Goal: Check status: Check status

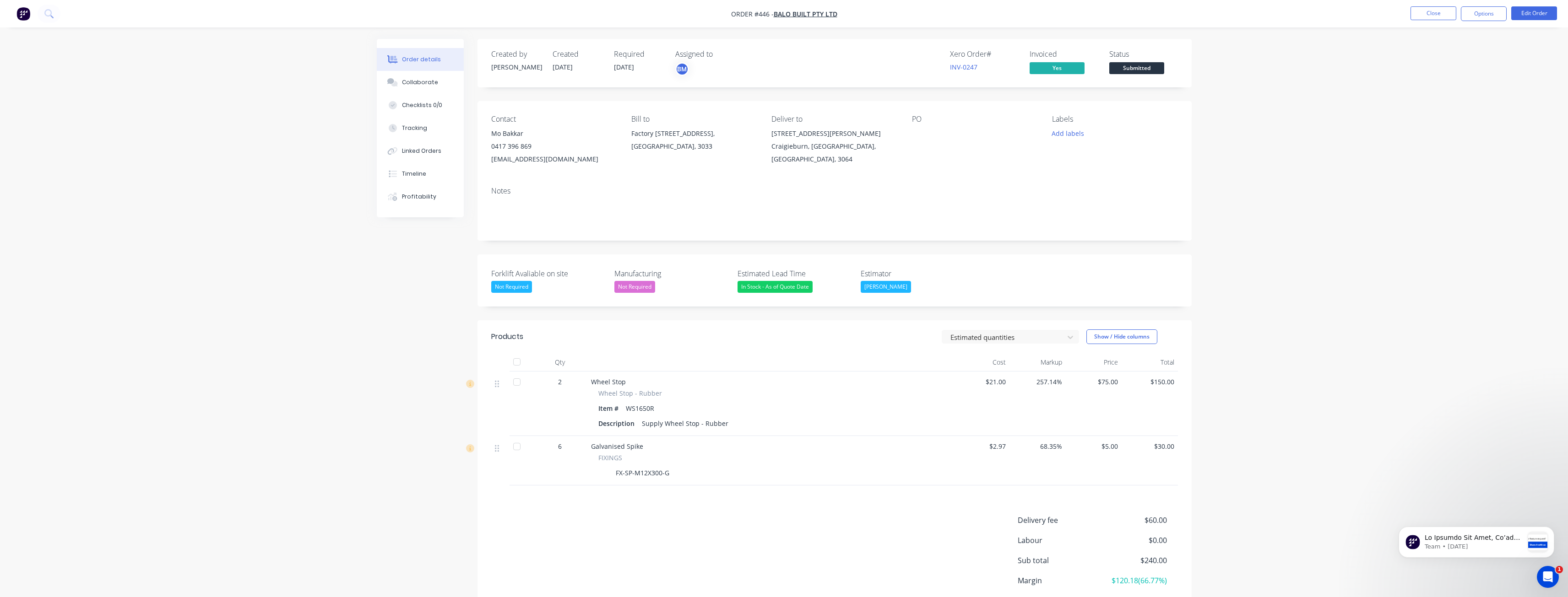
click at [161, 191] on div "Order details Collaborate Checklists 0/0 Tracking Linked Orders Timeline Profit…" at bounding box center [784, 334] width 1568 height 668
click at [230, 127] on div "Order details Collaborate Checklists 0/0 Tracking Linked Orders Timeline Profit…" at bounding box center [784, 334] width 1568 height 668
drag, startPoint x: 271, startPoint y: 68, endPoint x: 251, endPoint y: 66, distance: 20.1
click at [251, 66] on div "Order details Collaborate Checklists 0/0 Tracking Linked Orders Timeline Profit…" at bounding box center [784, 334] width 1568 height 668
click at [26, 12] on img "button" at bounding box center [23, 13] width 13 height 13
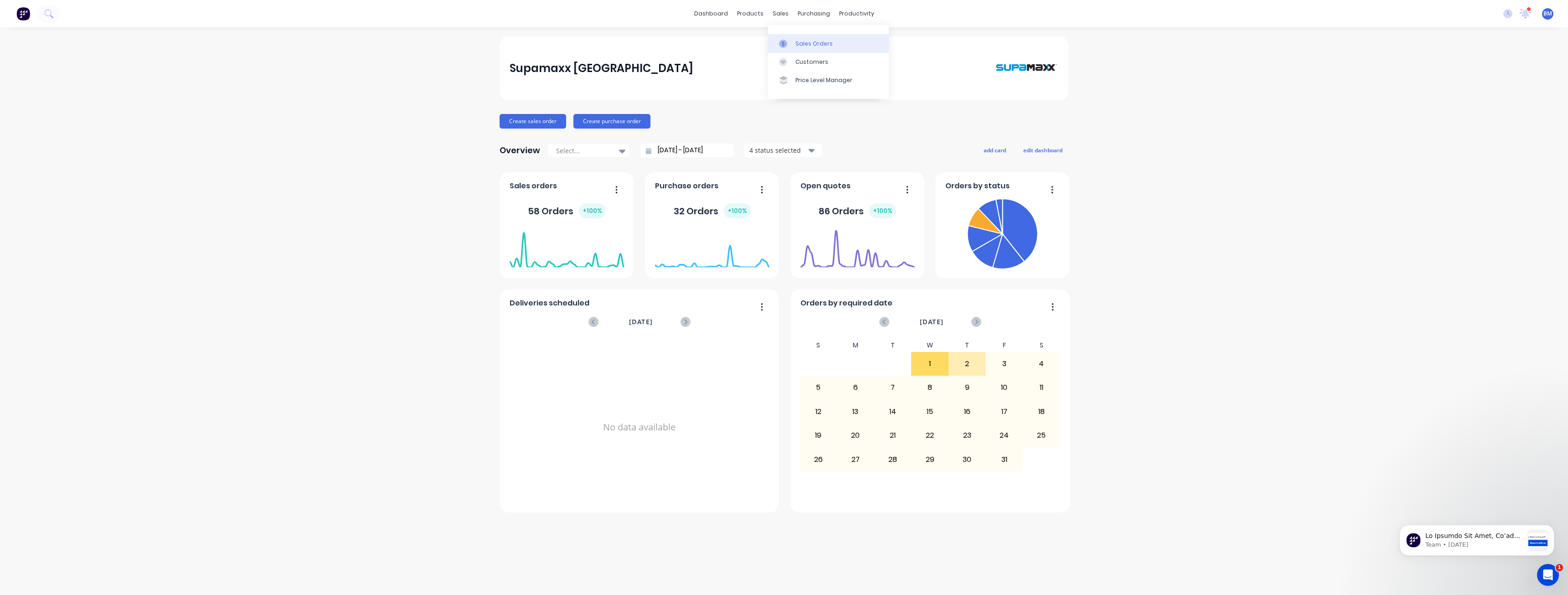
click at [802, 40] on div "Sales Orders" at bounding box center [814, 43] width 37 height 8
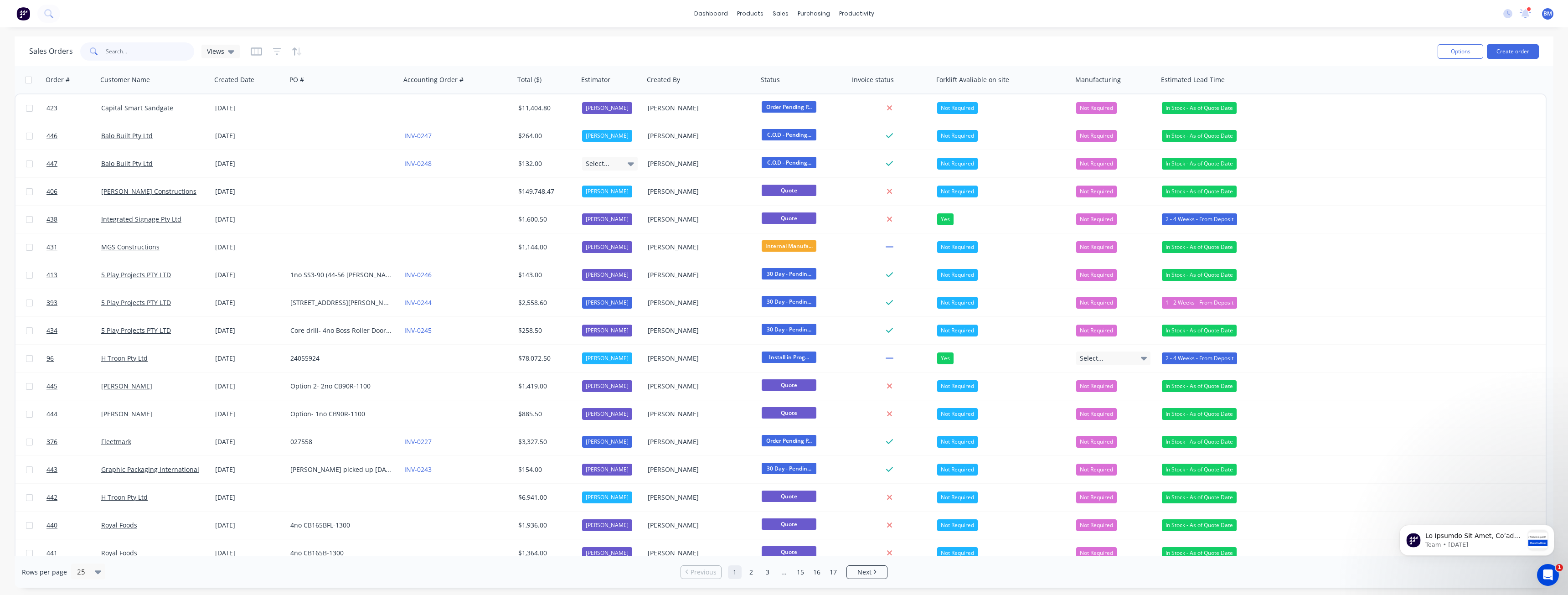
click at [118, 49] on input "text" at bounding box center [150, 52] width 89 height 18
type input "badge"
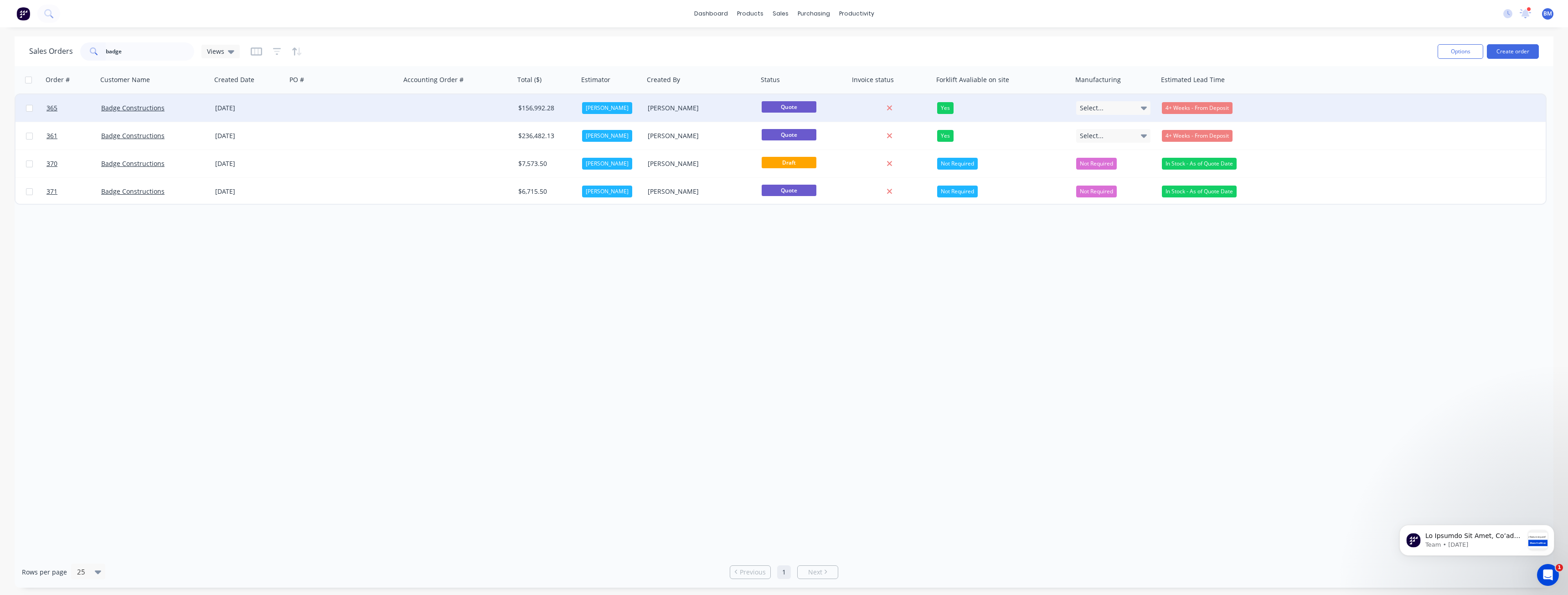
click at [327, 106] on div at bounding box center [343, 108] width 114 height 27
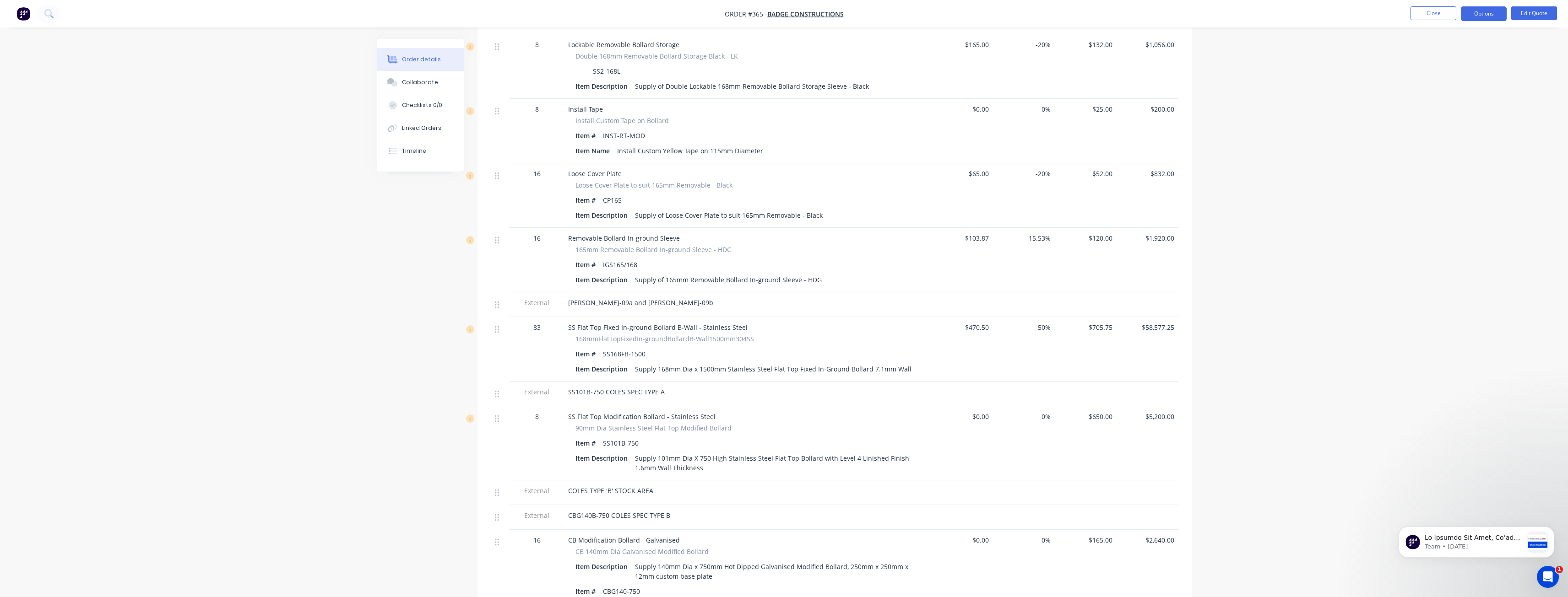
scroll to position [1162, 0]
